Goal: Transaction & Acquisition: Purchase product/service

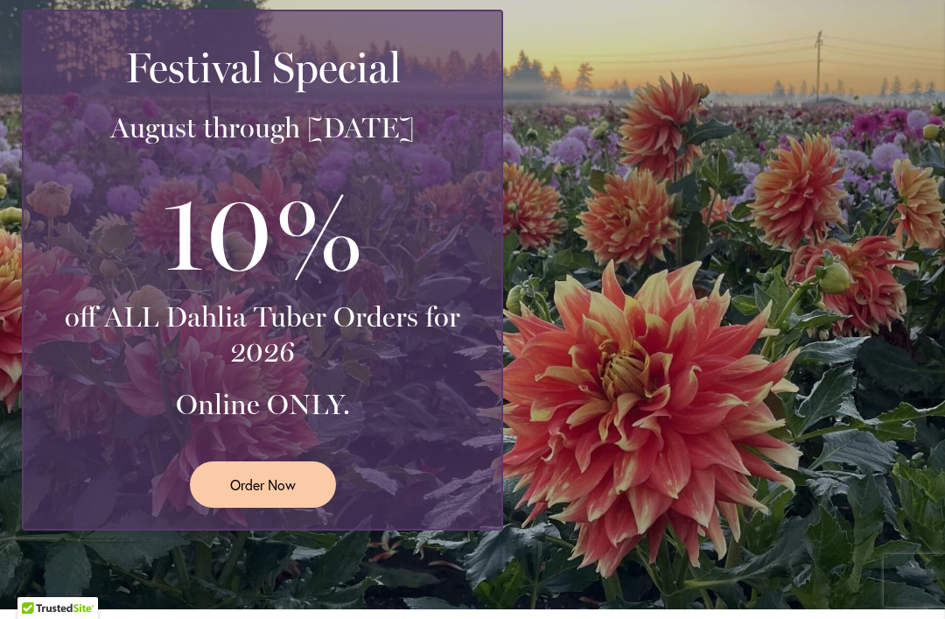
scroll to position [418, 0]
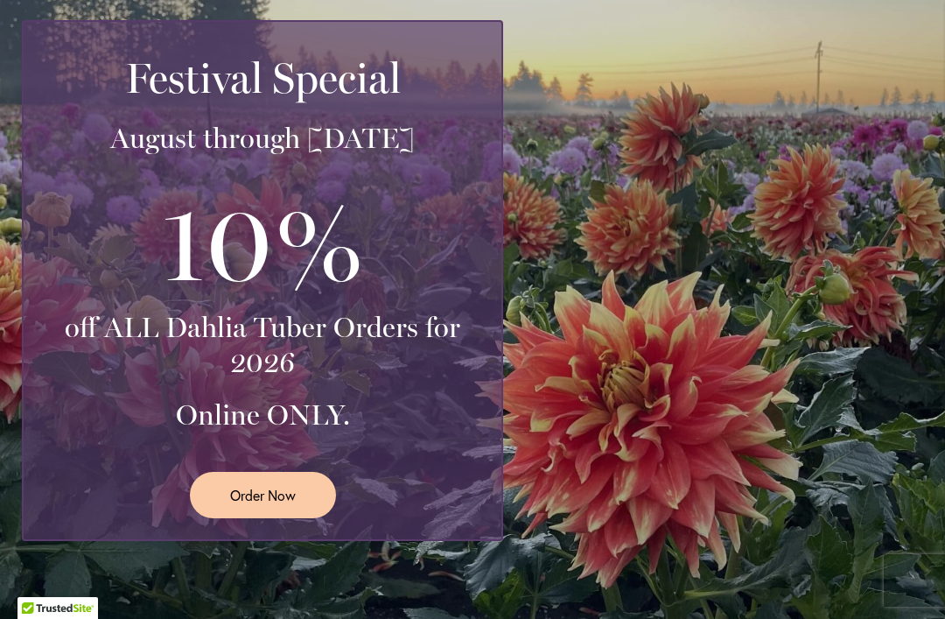
click at [259, 501] on span "Order Now" at bounding box center [263, 495] width 66 height 20
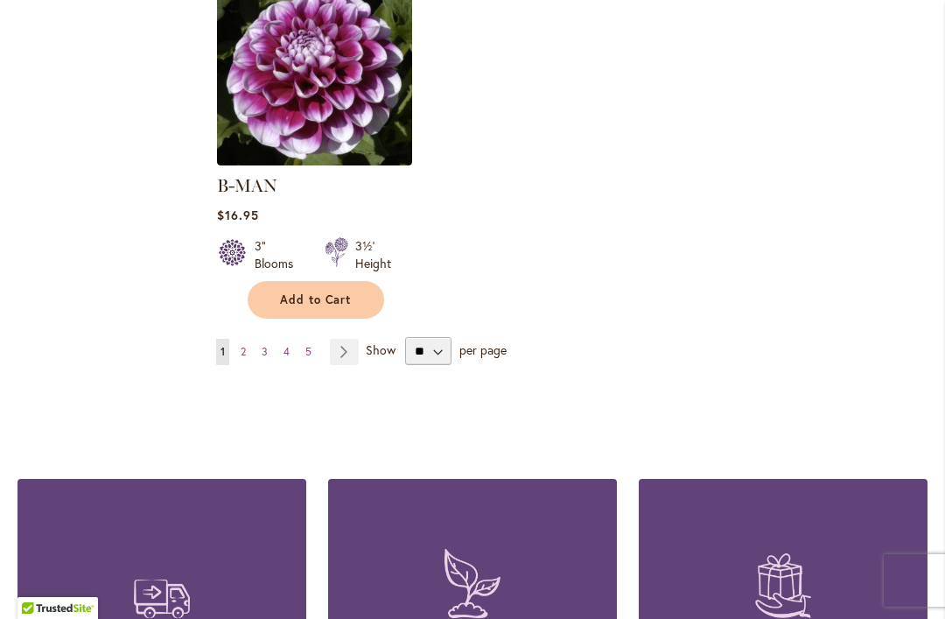
scroll to position [2361, 0]
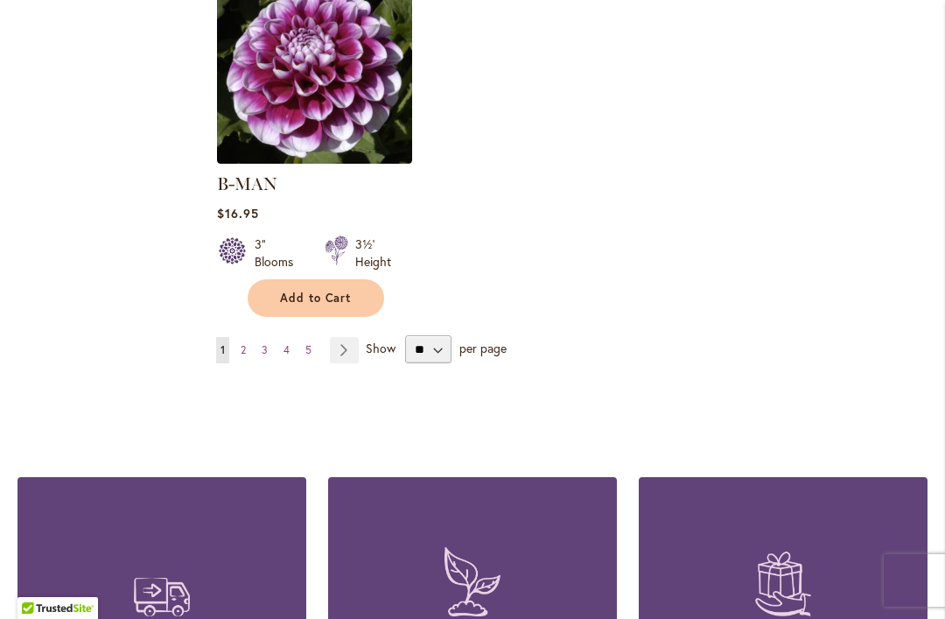
click at [244, 343] on span "2" at bounding box center [243, 349] width 5 height 13
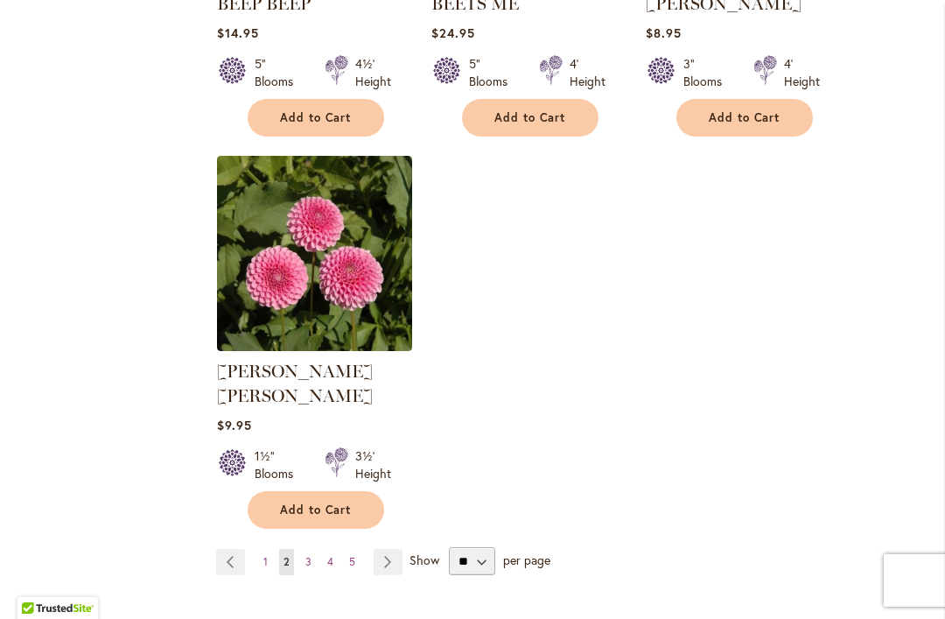
scroll to position [2154, 0]
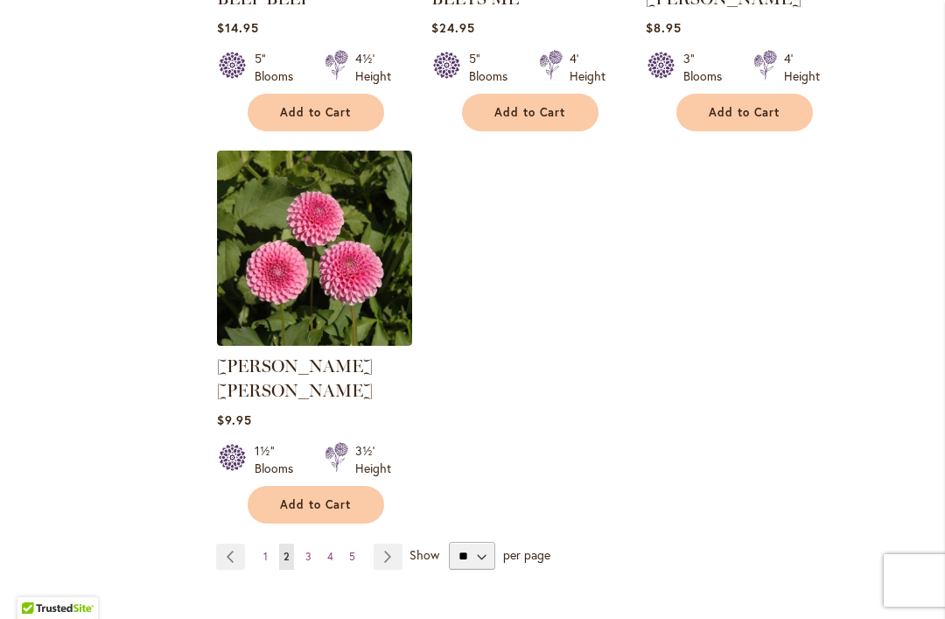
click at [309, 550] on span "3" at bounding box center [308, 556] width 6 height 13
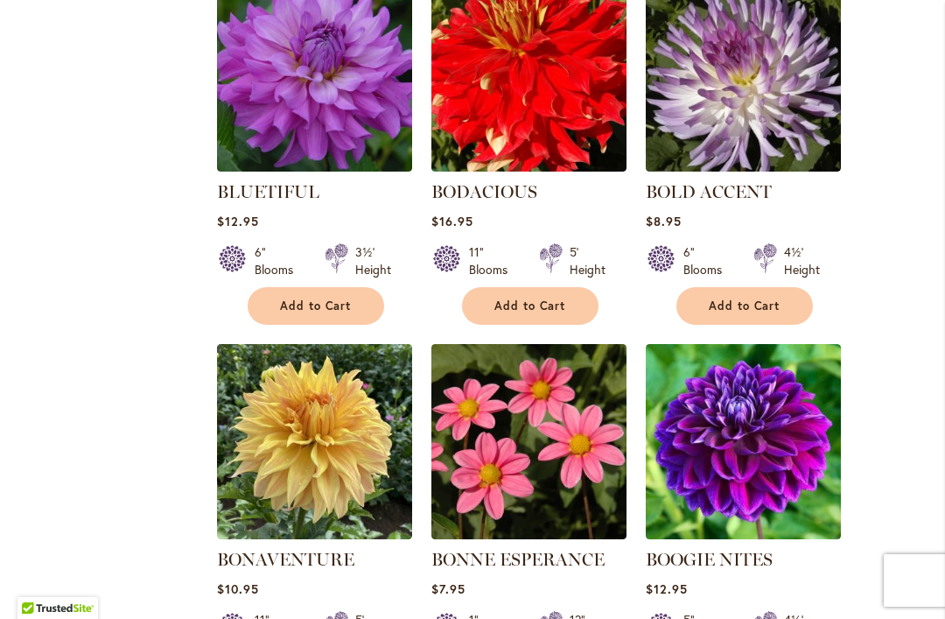
scroll to position [1228, 0]
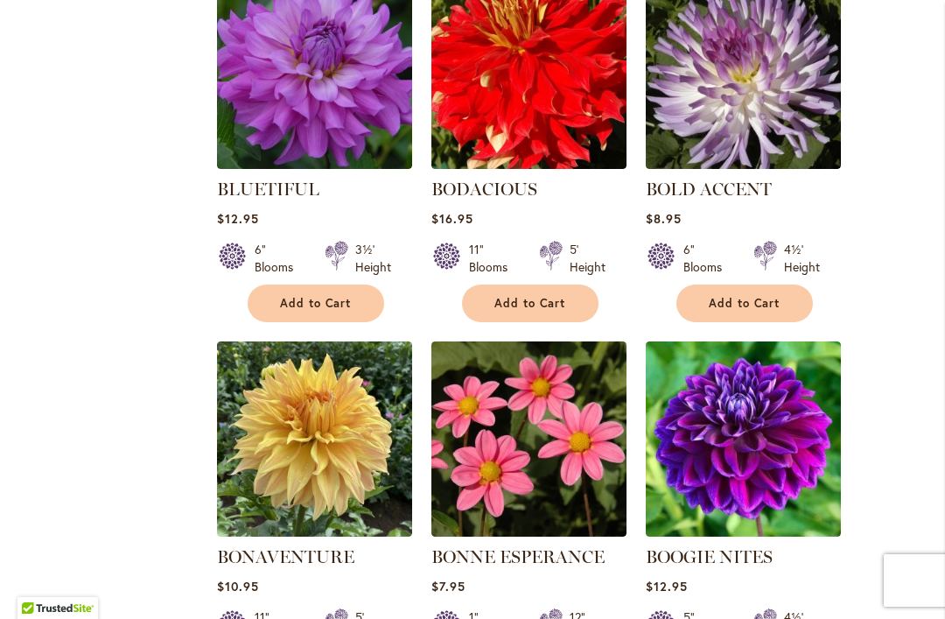
click at [179, 488] on div "Filter by: Filter By: Category Best Sellers 29 items New 3 items New & Exclusive" at bounding box center [473, 314] width 910 height 2438
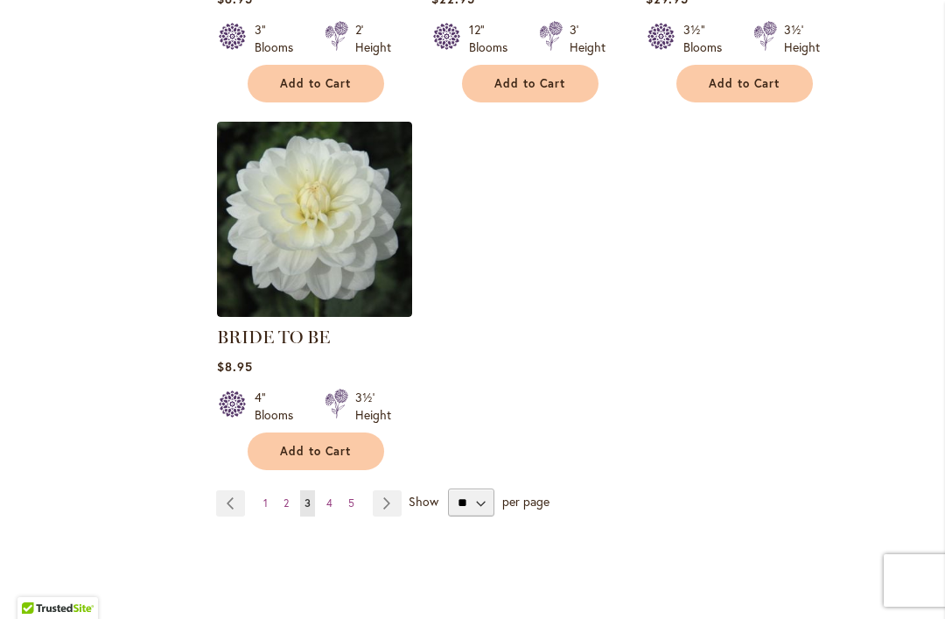
scroll to position [2185, 0]
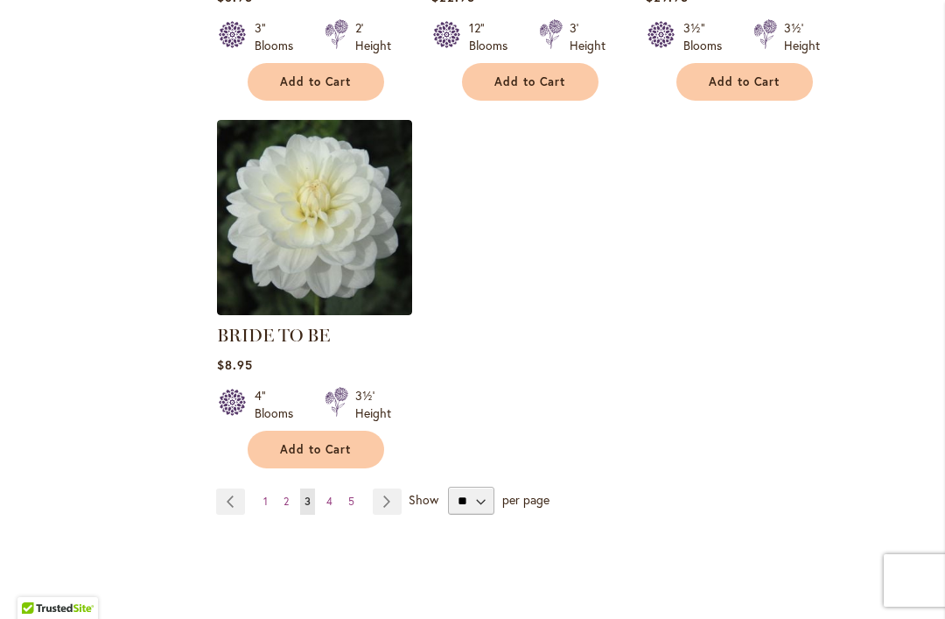
click at [324, 502] on link "Page 4" at bounding box center [329, 501] width 15 height 26
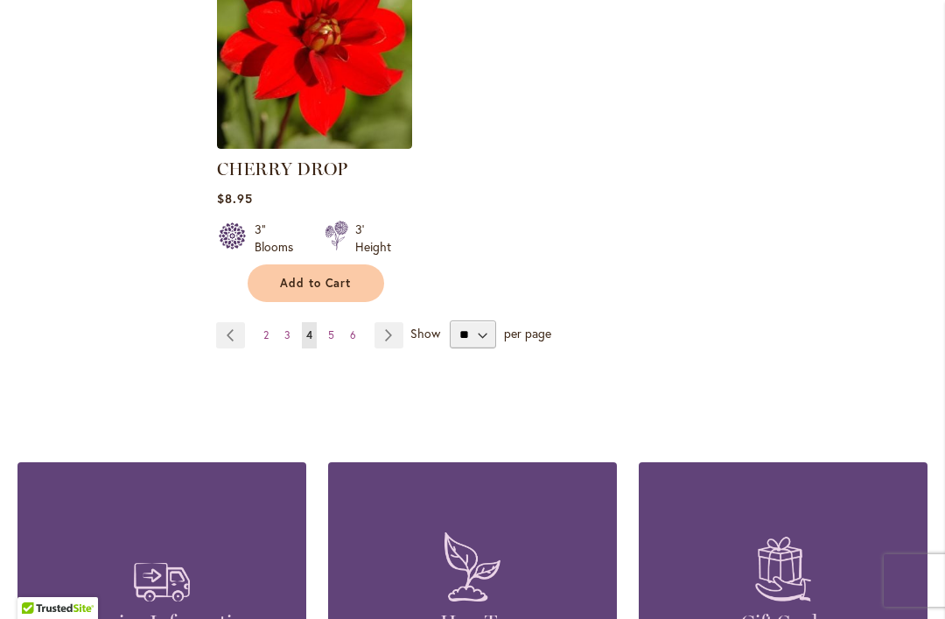
scroll to position [2367, 0]
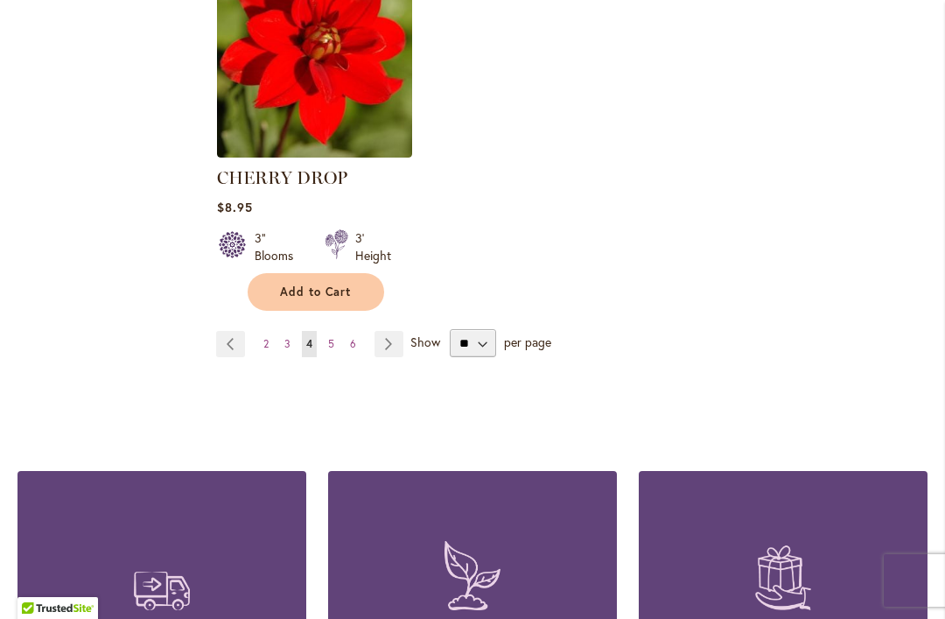
click at [331, 348] on span "5" at bounding box center [331, 343] width 6 height 13
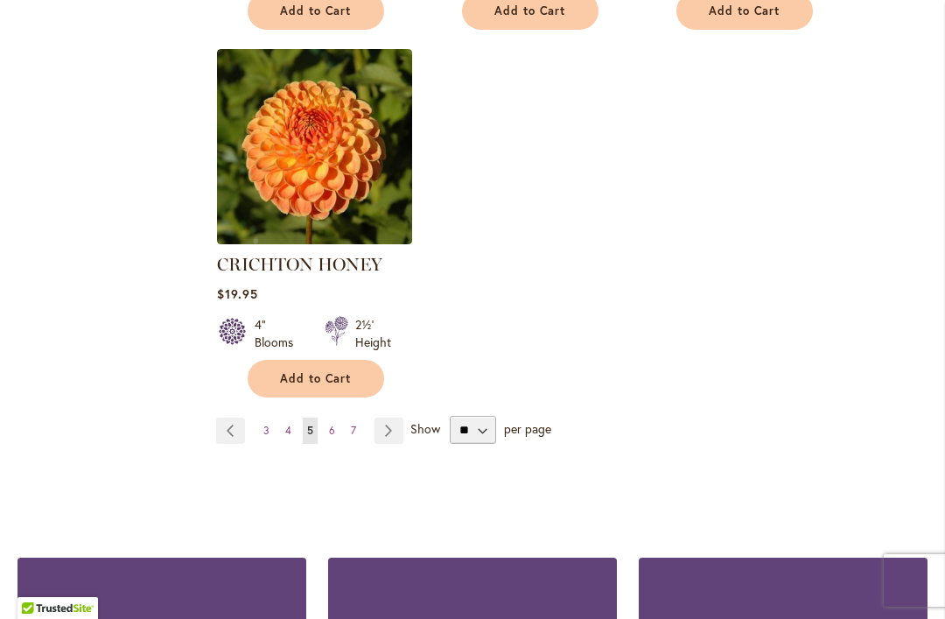
scroll to position [2355, 0]
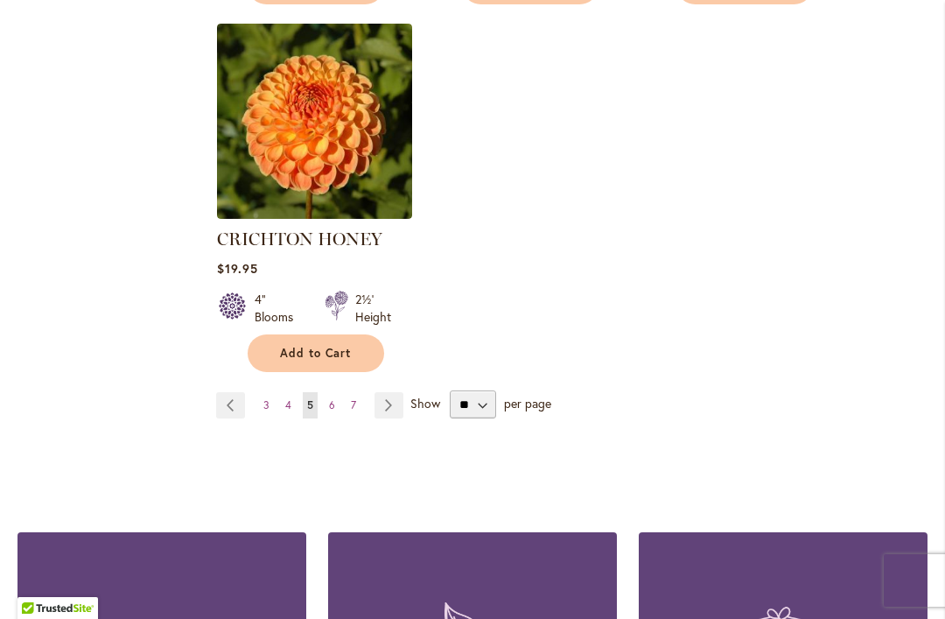
click at [352, 398] on span "7" at bounding box center [353, 404] width 5 height 13
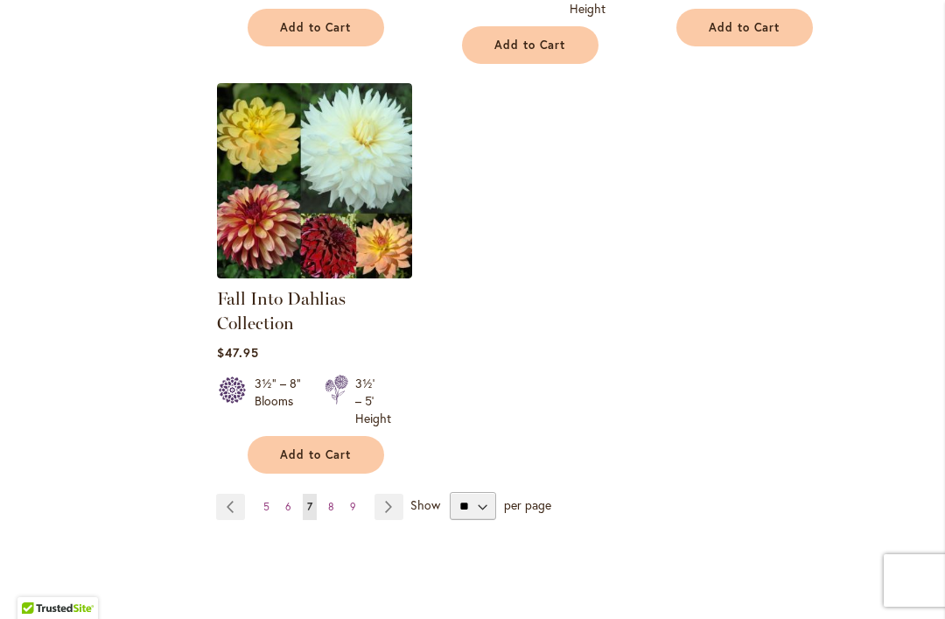
scroll to position [2238, 0]
click at [291, 511] on span "6" at bounding box center [288, 507] width 6 height 13
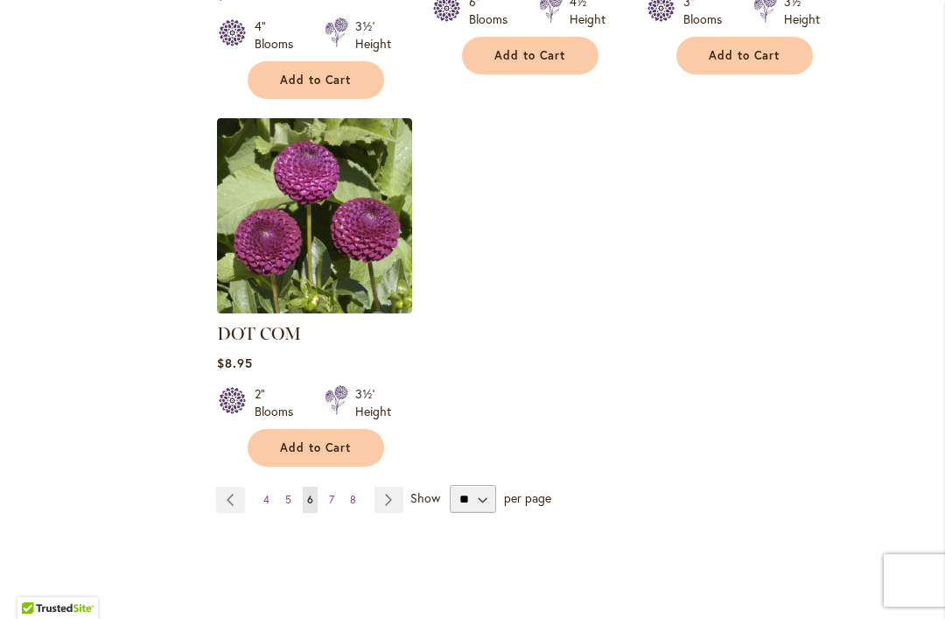
scroll to position [2261, 0]
click at [329, 492] on span "7" at bounding box center [331, 498] width 5 height 13
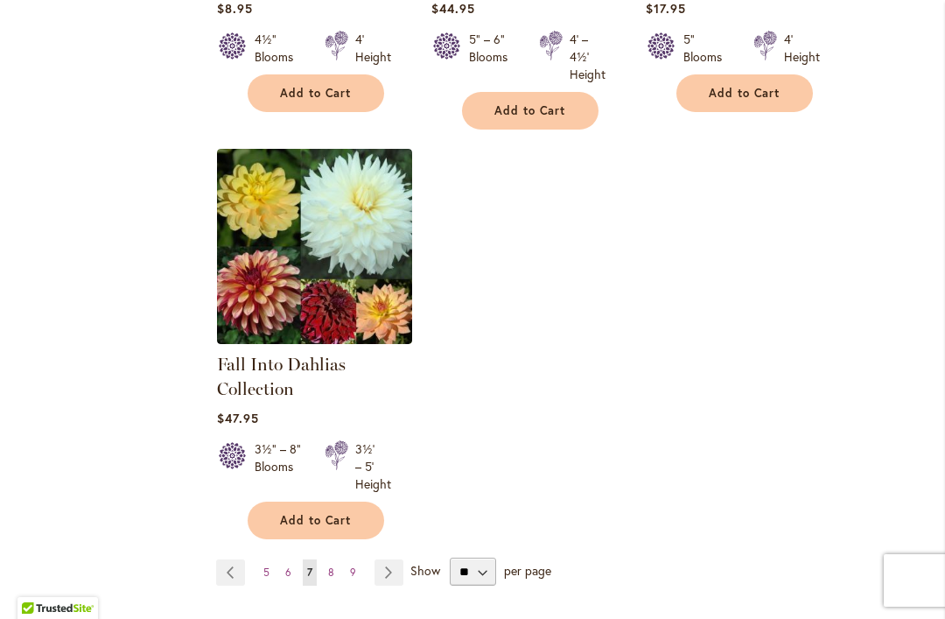
scroll to position [2179, 0]
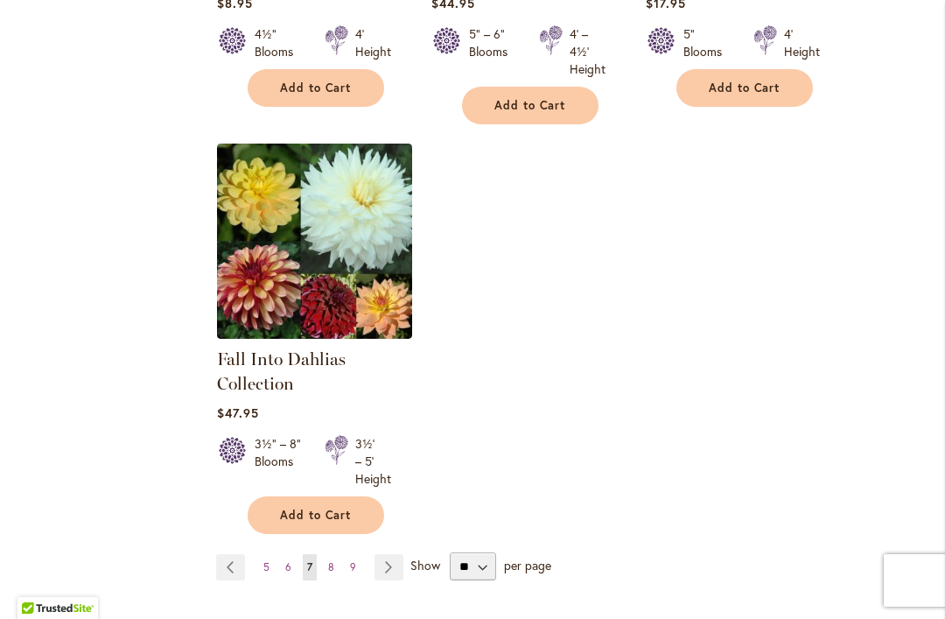
click at [328, 561] on span "8" at bounding box center [331, 566] width 6 height 13
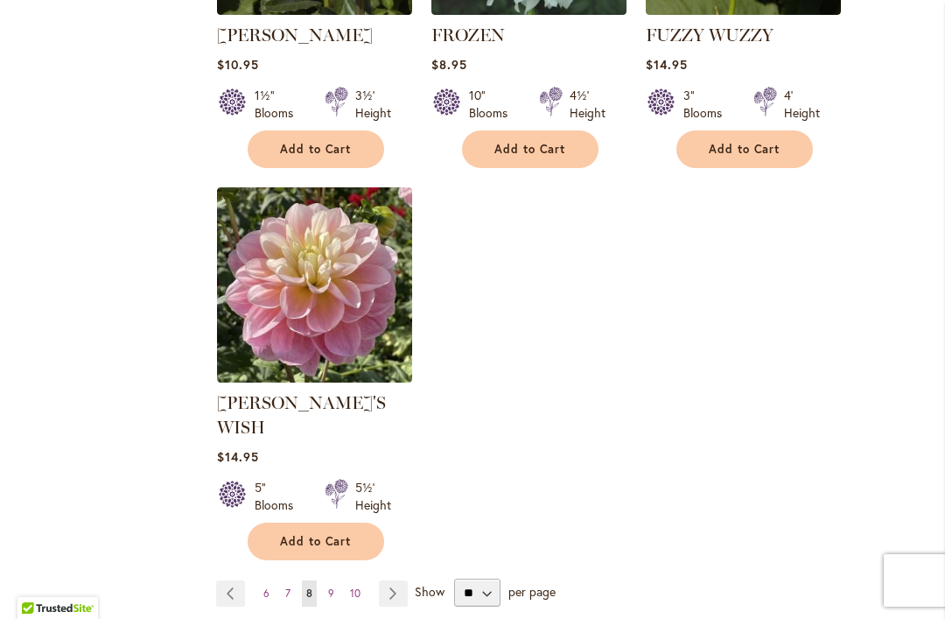
scroll to position [2193, 0]
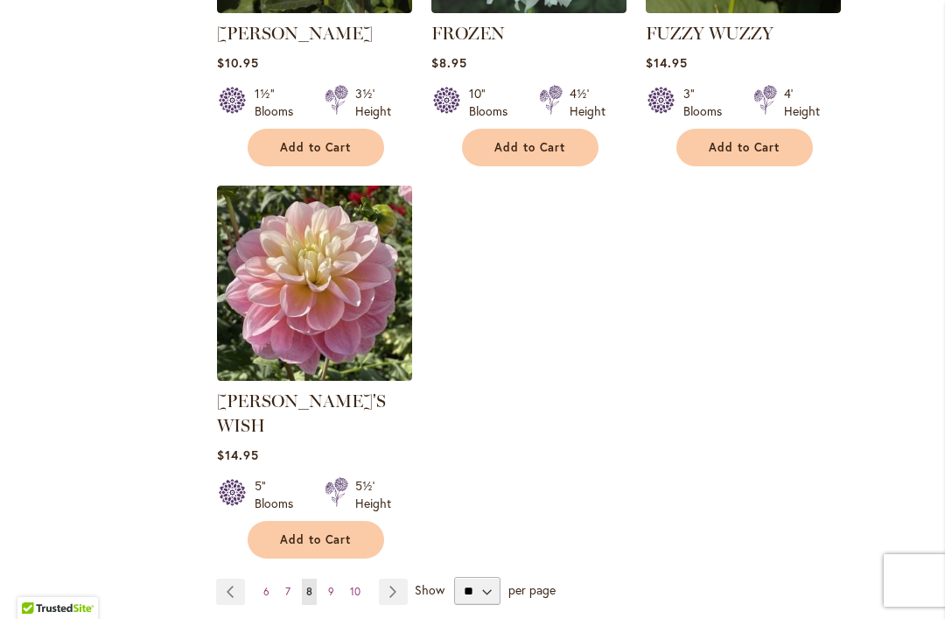
click at [325, 579] on link "Page 9" at bounding box center [331, 592] width 15 height 26
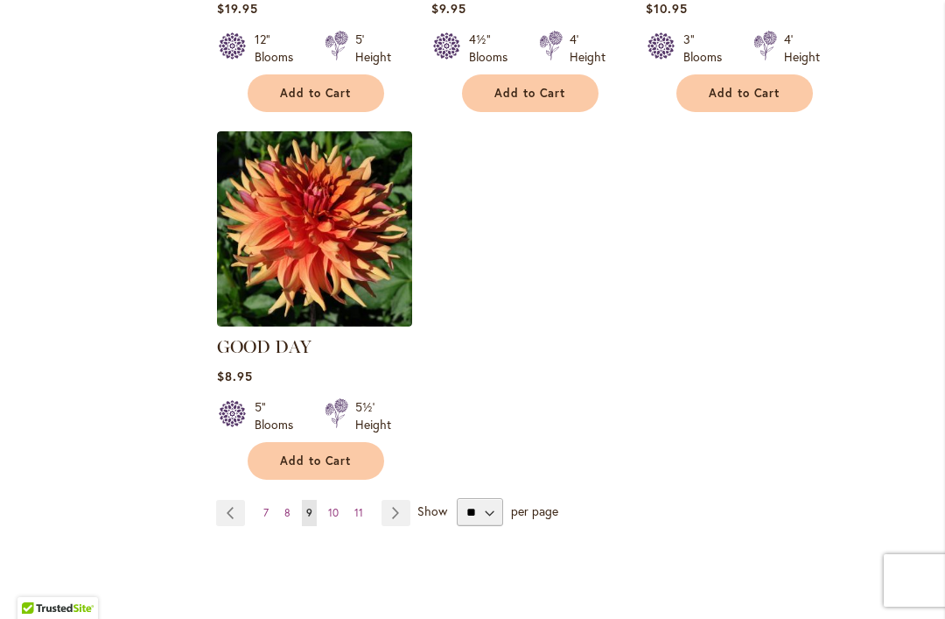
scroll to position [2255, 0]
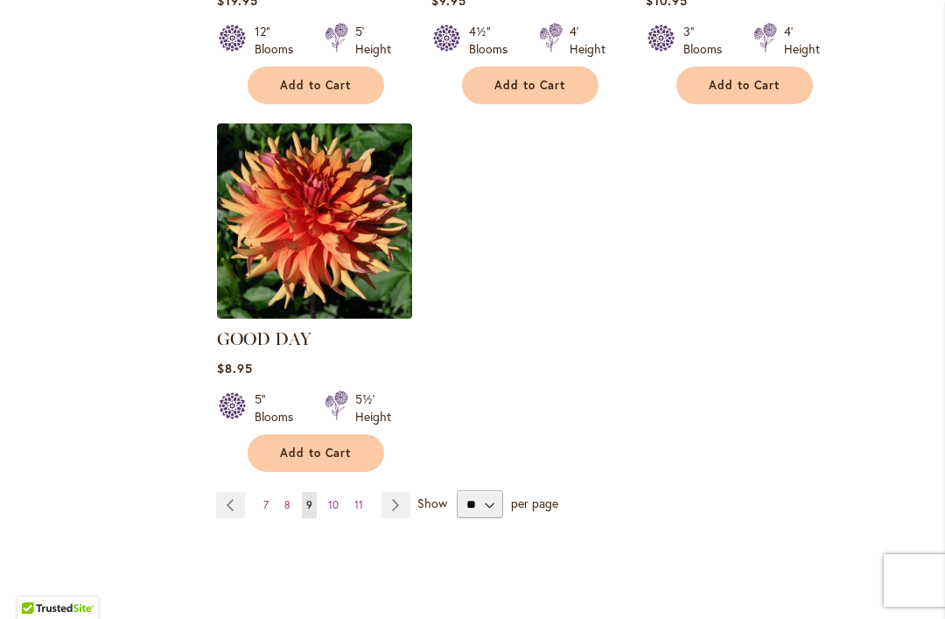
click at [325, 492] on link "Page 10" at bounding box center [333, 505] width 19 height 26
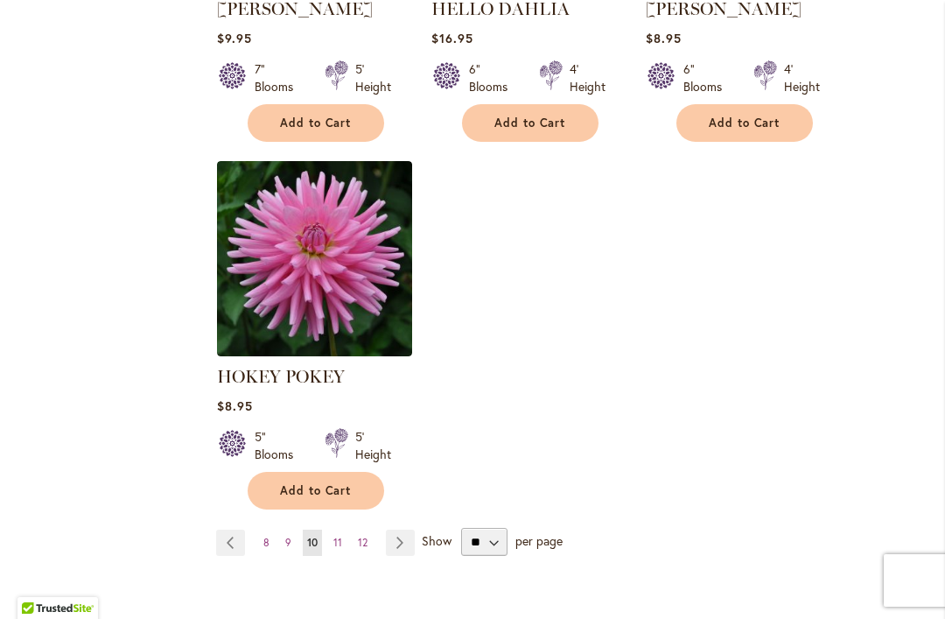
scroll to position [2212, 0]
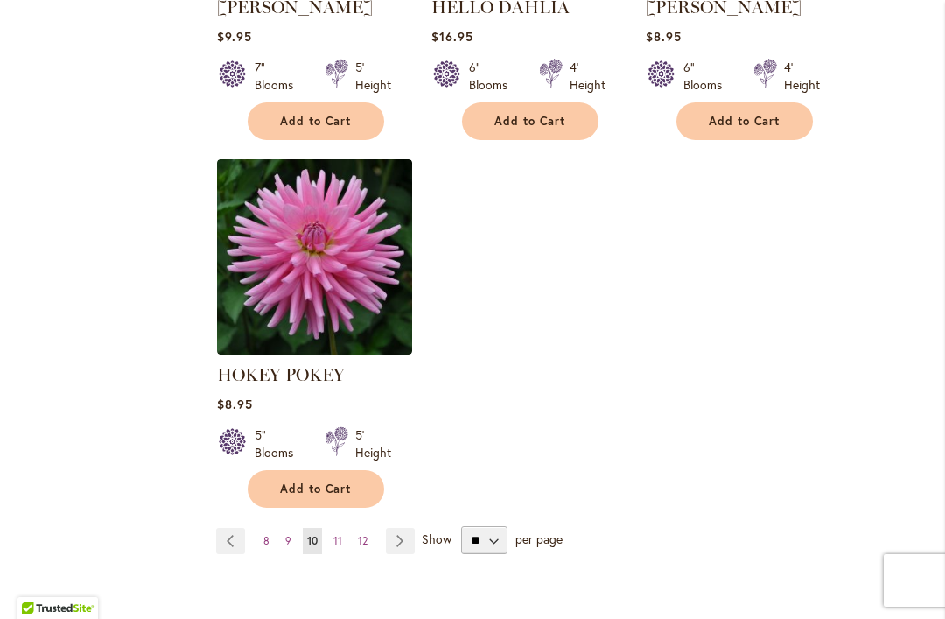
click at [333, 540] on span "11" at bounding box center [337, 540] width 9 height 13
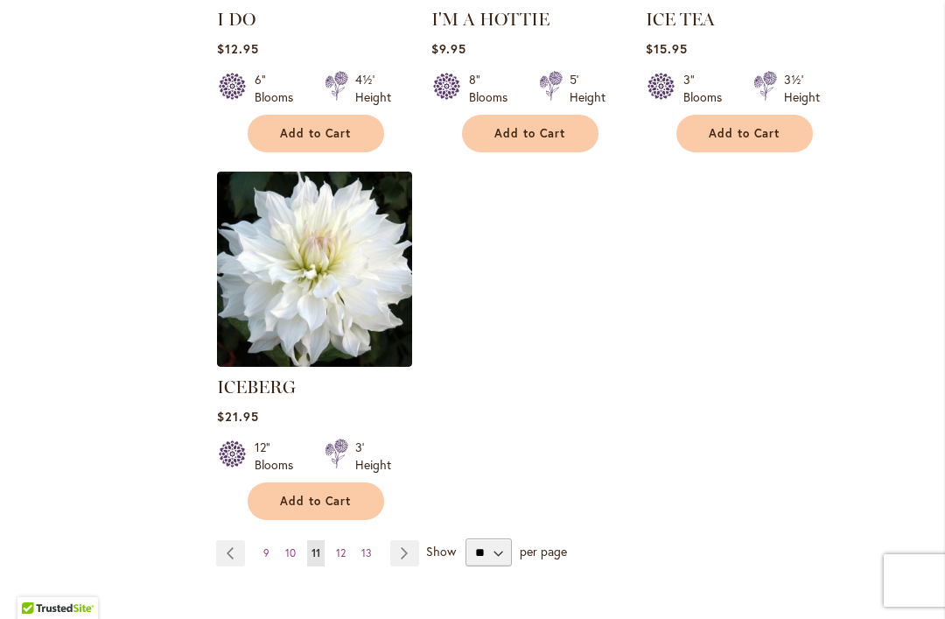
scroll to position [2189, 0]
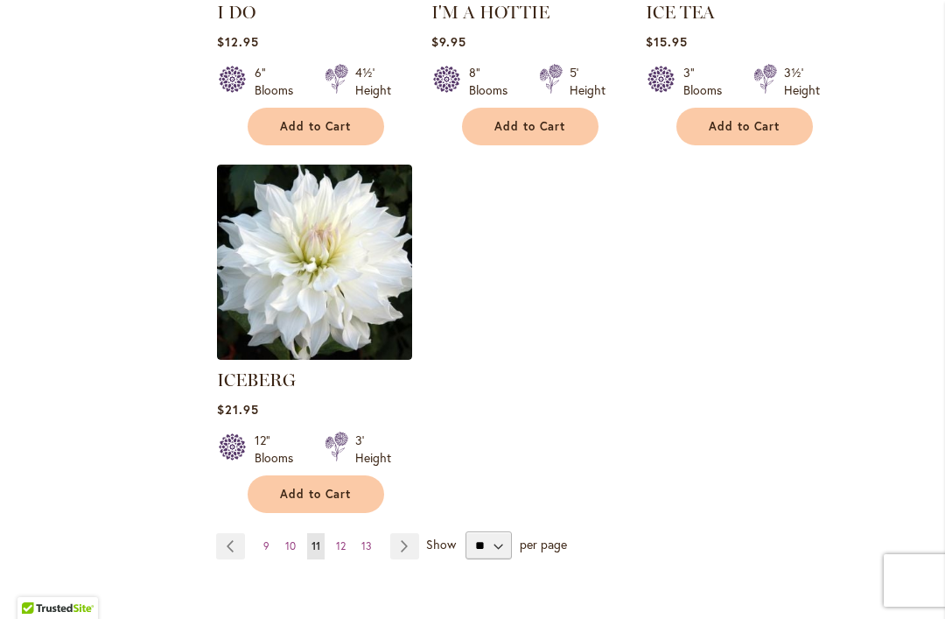
click at [339, 539] on span "12" at bounding box center [341, 545] width 10 height 13
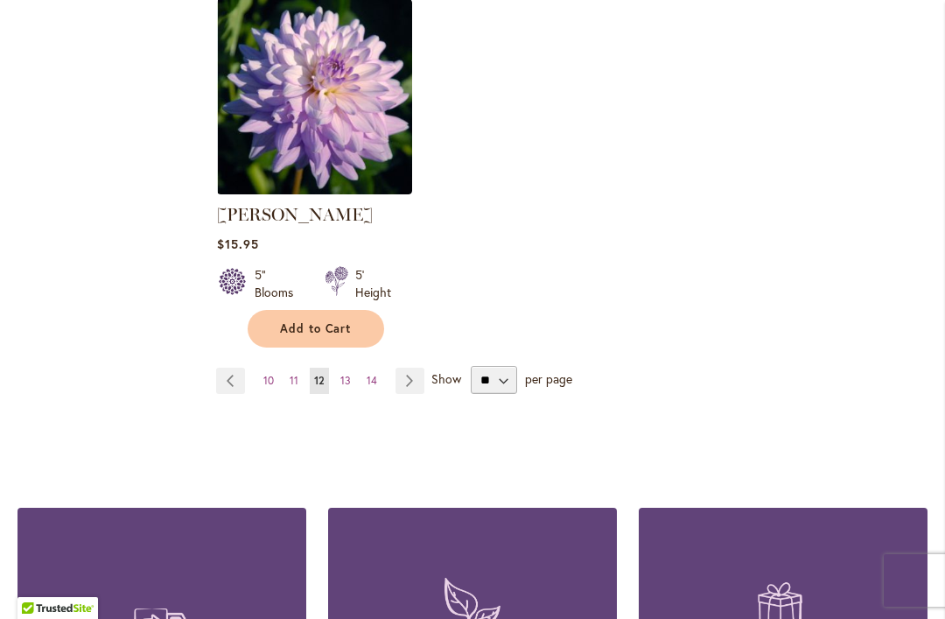
scroll to position [2382, 0]
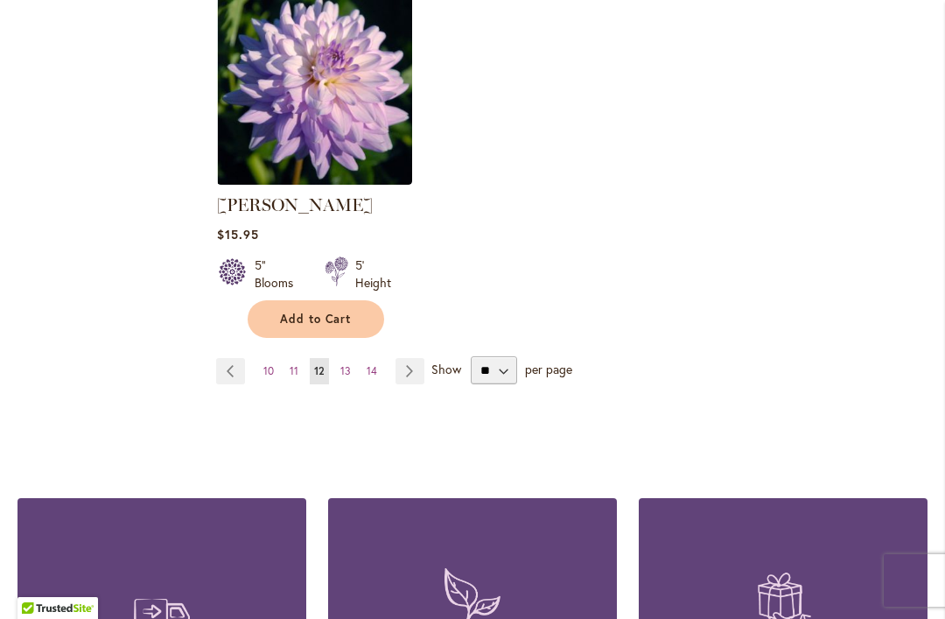
click at [413, 358] on link "Page Next" at bounding box center [410, 371] width 29 height 26
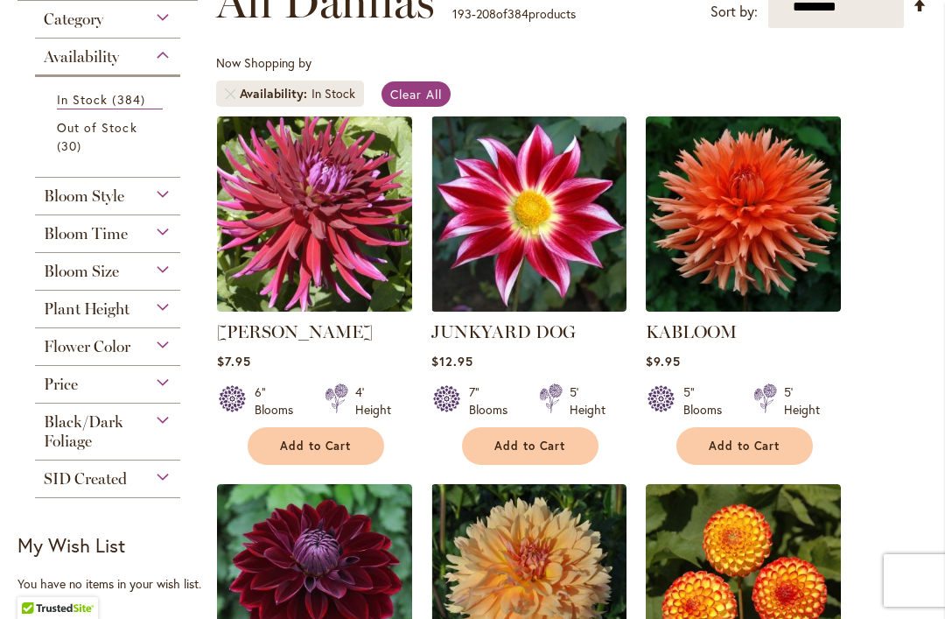
scroll to position [333, 0]
